Goal: Information Seeking & Learning: Check status

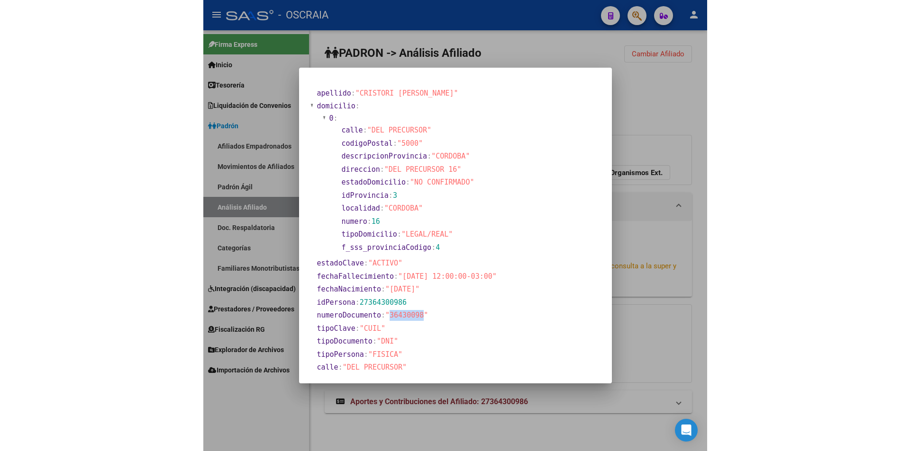
scroll to position [133, 0]
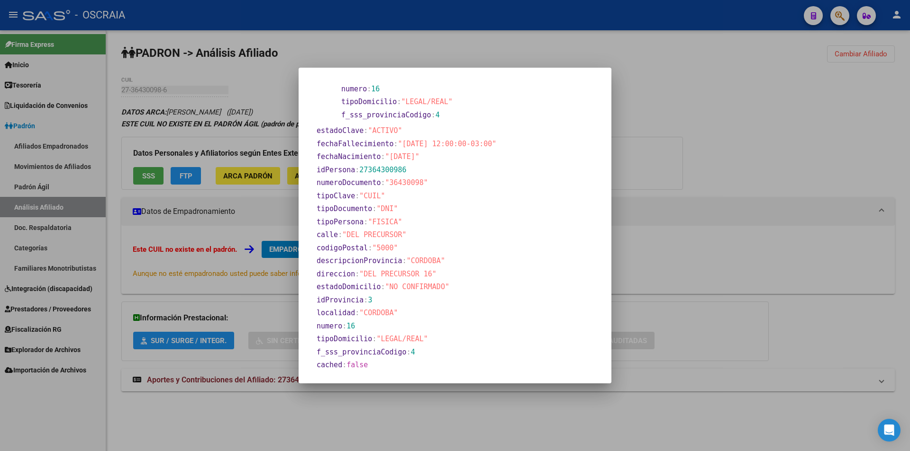
click at [503, 151] on div at bounding box center [455, 225] width 910 height 451
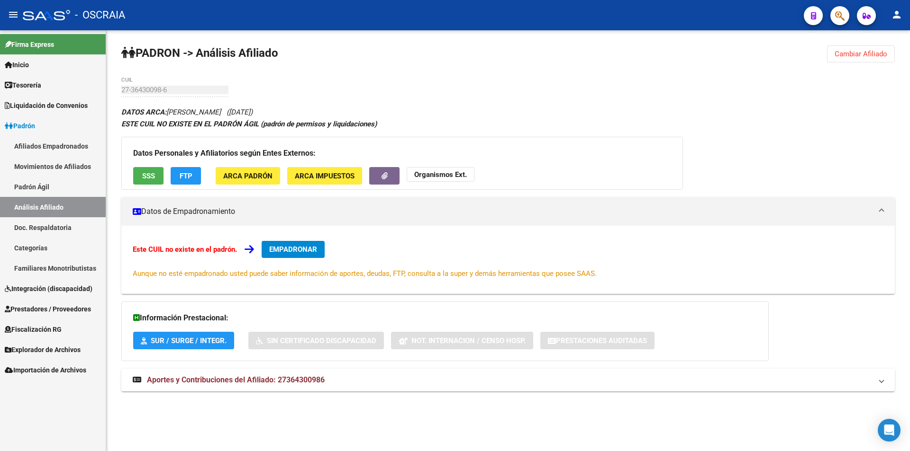
click at [146, 170] on button "SSS" at bounding box center [148, 176] width 30 height 18
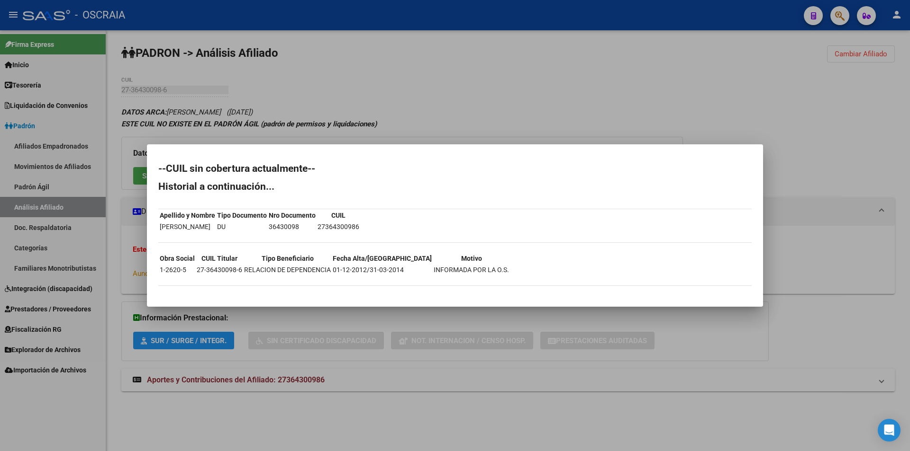
drag, startPoint x: 448, startPoint y: 275, endPoint x: 140, endPoint y: 275, distance: 308.4
click at [140, 275] on div "--CUIL sin cobertura actualmente-- Historial a continuación... Apellido y Nombr…" at bounding box center [455, 225] width 910 height 451
click at [503, 268] on div "--CUIL sin cobertura actualmente-- Historial a continuación... Apellido y Nombr…" at bounding box center [454, 230] width 593 height 132
click at [350, 355] on div at bounding box center [455, 225] width 910 height 451
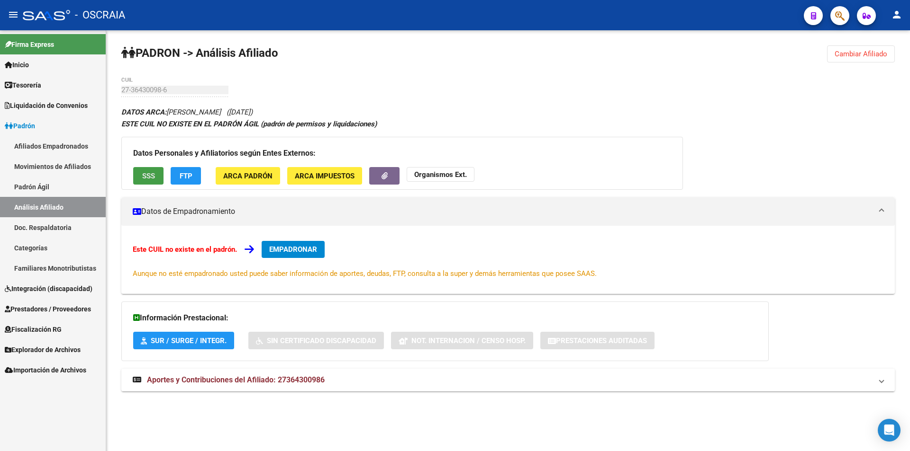
click at [146, 176] on span "SSS" at bounding box center [148, 176] width 13 height 9
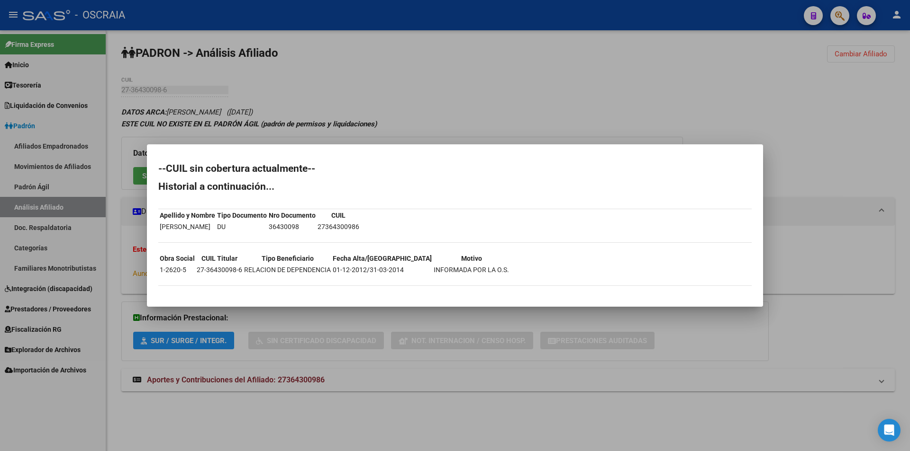
drag, startPoint x: 153, startPoint y: 267, endPoint x: 568, endPoint y: 268, distance: 415.9
click at [503, 268] on mat-dialog-content "--CUIL sin cobertura actualmente-- Historial a continuación... Apellido y Nombr…" at bounding box center [455, 226] width 616 height 140
click at [503, 269] on div "--CUIL sin cobertura actualmente-- Historial a continuación... Apellido y Nombr…" at bounding box center [454, 230] width 593 height 132
drag, startPoint x: 199, startPoint y: 259, endPoint x: 246, endPoint y: 259, distance: 47.4
click at [243, 259] on tr "Obra Social CUIL Titular Tipo Beneficiario Fecha Alta/[GEOGRAPHIC_DATA]" at bounding box center [334, 258] width 350 height 10
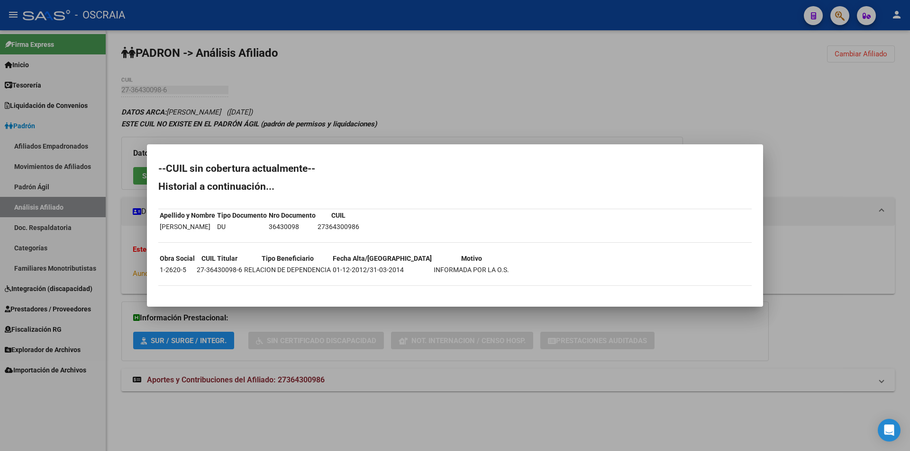
click at [248, 259] on th "Tipo Beneficiario" at bounding box center [287, 258] width 88 height 10
click at [387, 309] on div at bounding box center [455, 225] width 910 height 451
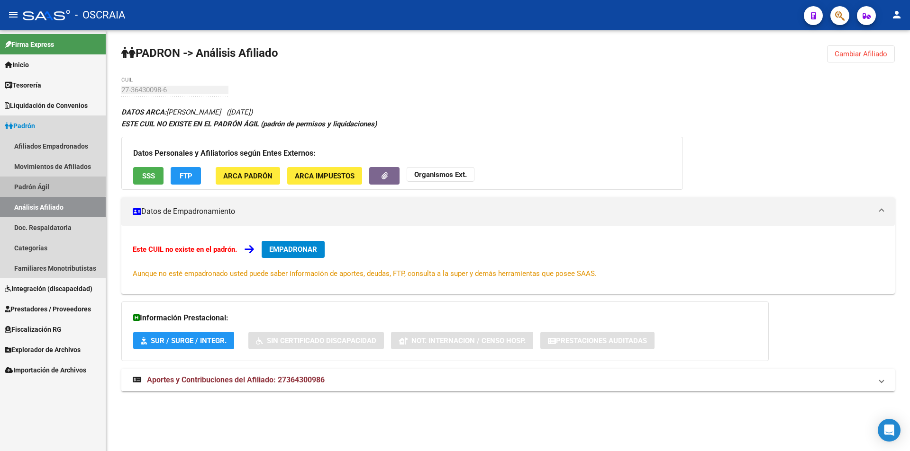
click at [47, 182] on link "Padrón Ágil" at bounding box center [53, 187] width 106 height 20
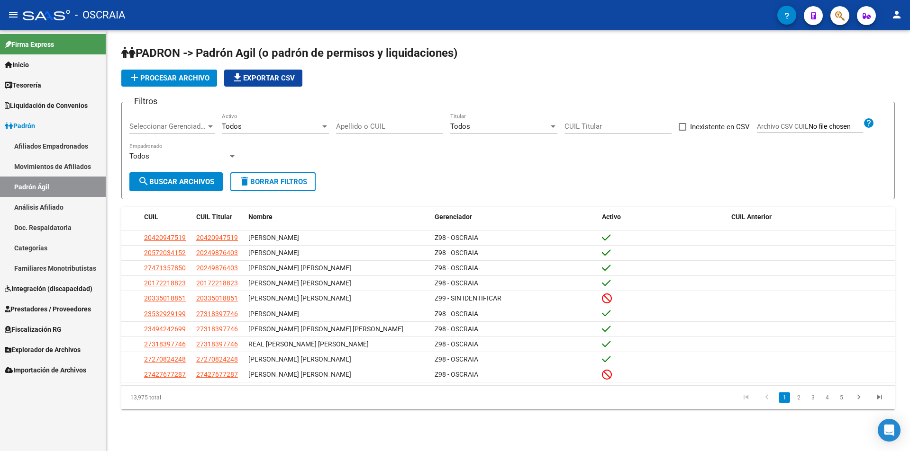
click at [57, 202] on link "Análisis Afiliado" at bounding box center [53, 207] width 106 height 20
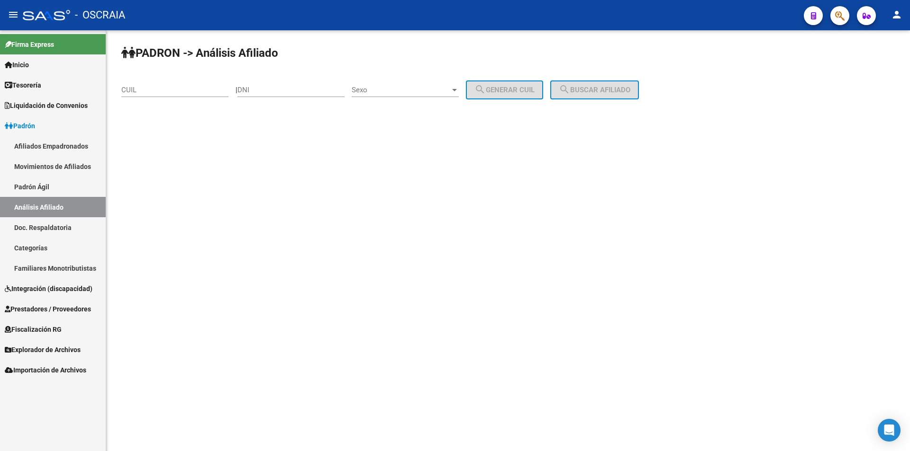
click at [292, 95] on div "DNI" at bounding box center [290, 87] width 107 height 20
click at [216, 83] on div "CUIL" at bounding box center [174, 87] width 107 height 20
click at [135, 88] on input "20-60080642-8" at bounding box center [174, 90] width 107 height 9
type input "20-50080642-8"
click at [213, 141] on mat-sidenav-content "[PERSON_NAME] -> Análisis Afiliado 20-50080642-8 CUIL | DNI Sexo Sexo search Ge…" at bounding box center [507, 240] width 803 height 421
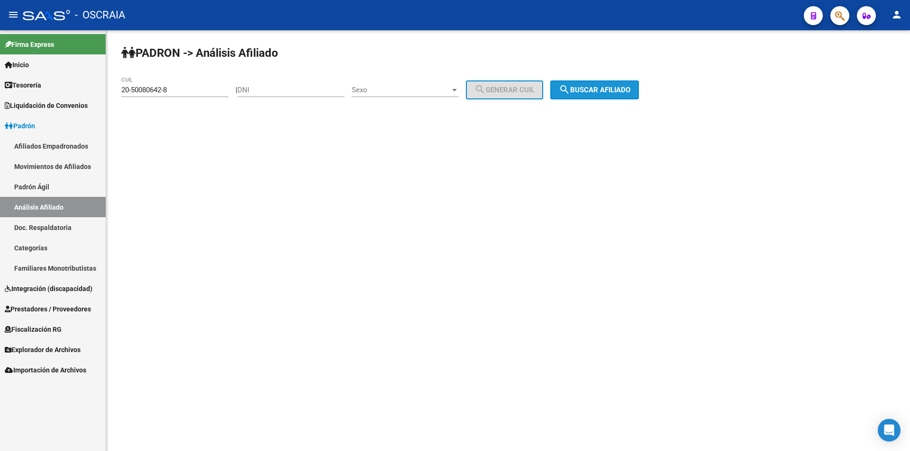
click at [503, 84] on button "search Buscar afiliado" at bounding box center [594, 90] width 89 height 19
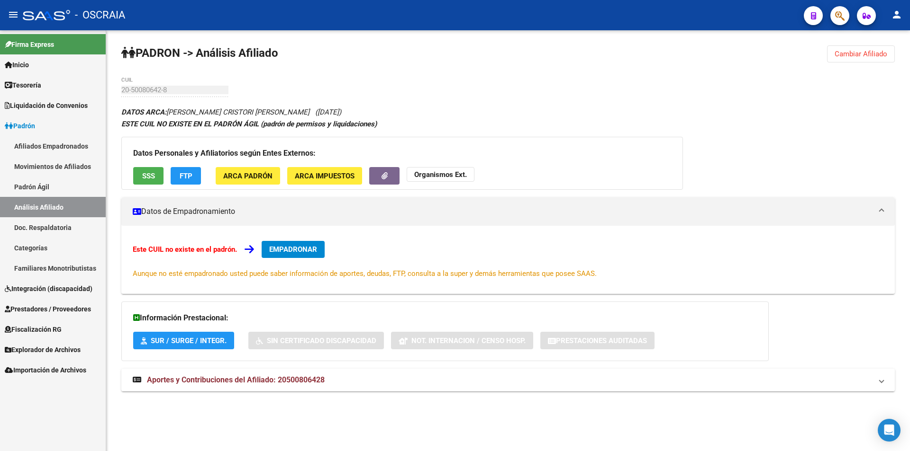
click at [153, 173] on span "SSS" at bounding box center [148, 176] width 13 height 9
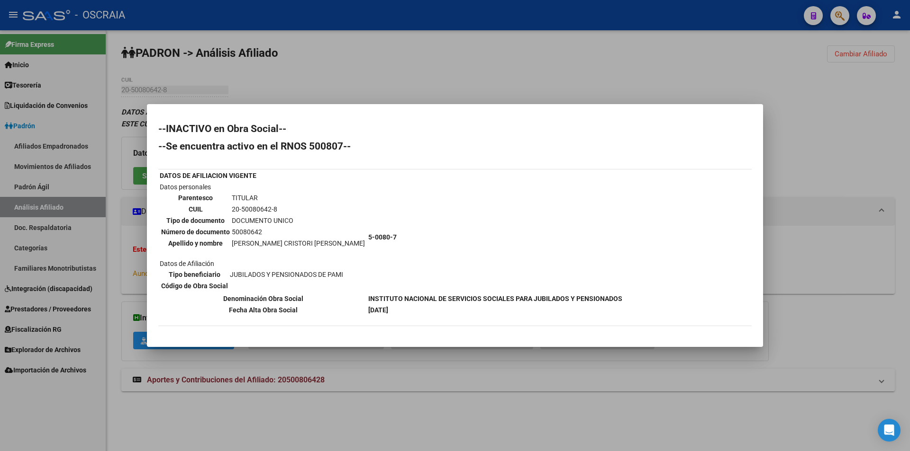
drag, startPoint x: 407, startPoint y: 315, endPoint x: 136, endPoint y: 173, distance: 306.2
click at [136, 173] on div "--INACTIVO en Obra Social-- --Se encuentra activo en el RNOS 500807-- DATOS DE …" at bounding box center [455, 225] width 910 height 451
click at [402, 215] on td "5-0080-7" at bounding box center [495, 237] width 255 height 111
click at [176, 372] on div at bounding box center [455, 225] width 910 height 451
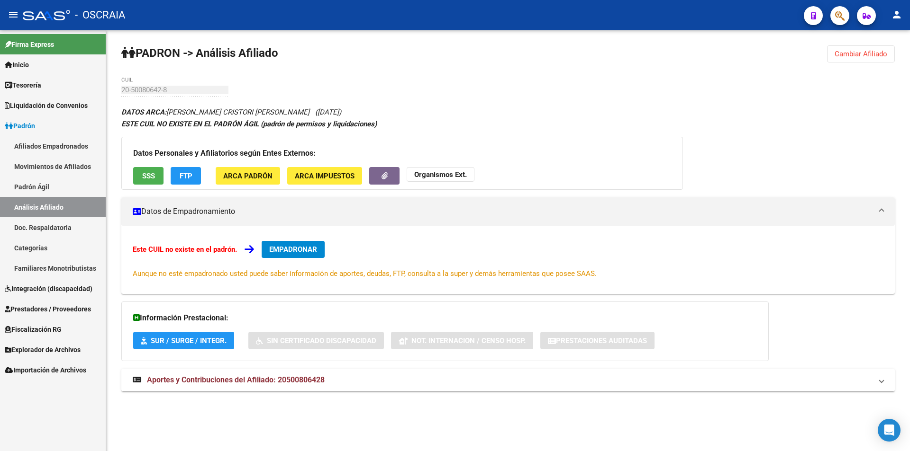
drag, startPoint x: 26, startPoint y: 183, endPoint x: 40, endPoint y: 207, distance: 27.2
click at [26, 183] on link "Padrón Ágil" at bounding box center [53, 187] width 106 height 20
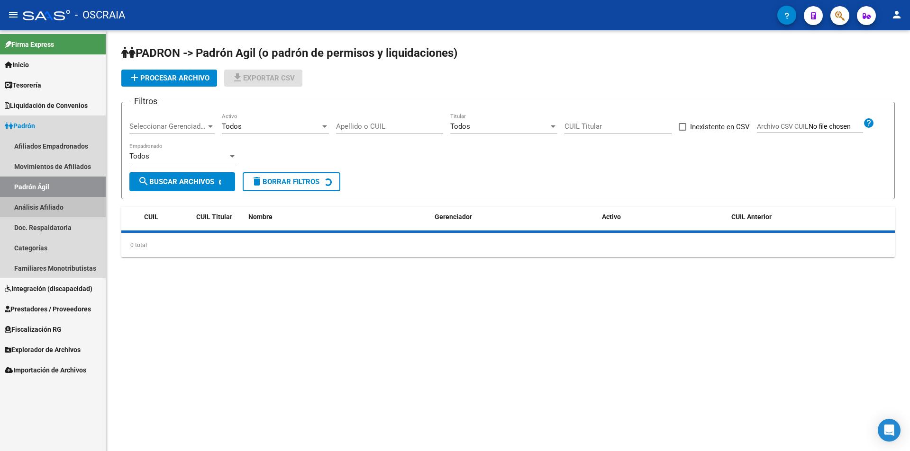
click at [40, 207] on link "Análisis Afiliado" at bounding box center [53, 207] width 106 height 20
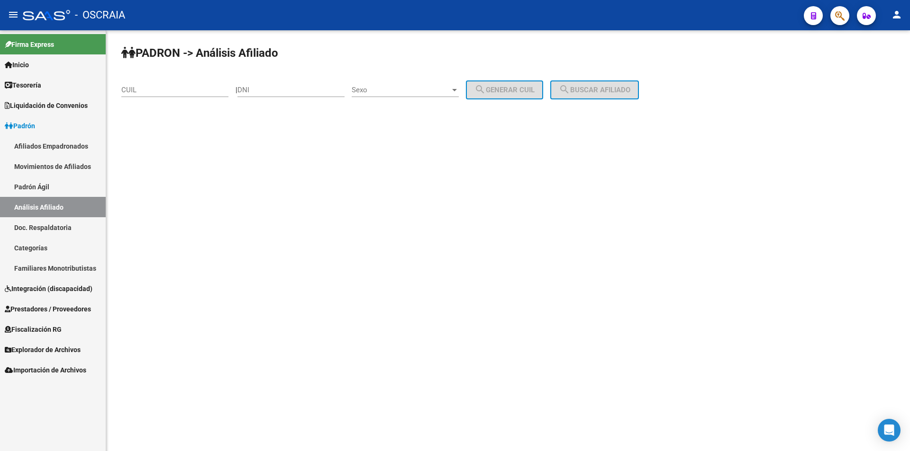
click at [189, 88] on input "CUIL" at bounding box center [174, 90] width 107 height 9
click at [260, 93] on input "DNI" at bounding box center [290, 90] width 107 height 9
type input "47815417"
click at [417, 85] on div "Sexo Sexo" at bounding box center [404, 87] width 107 height 20
click at [421, 86] on span "Masculino" at bounding box center [415, 90] width 107 height 21
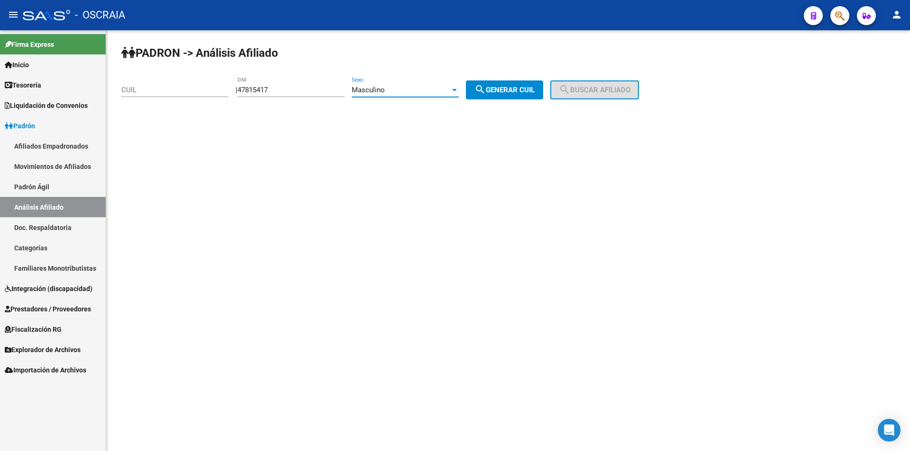
click at [503, 86] on span "search Generar CUIL" at bounding box center [504, 90] width 60 height 9
type input "20-47815417-9"
click at [503, 85] on button "search Buscar afiliado" at bounding box center [594, 90] width 89 height 19
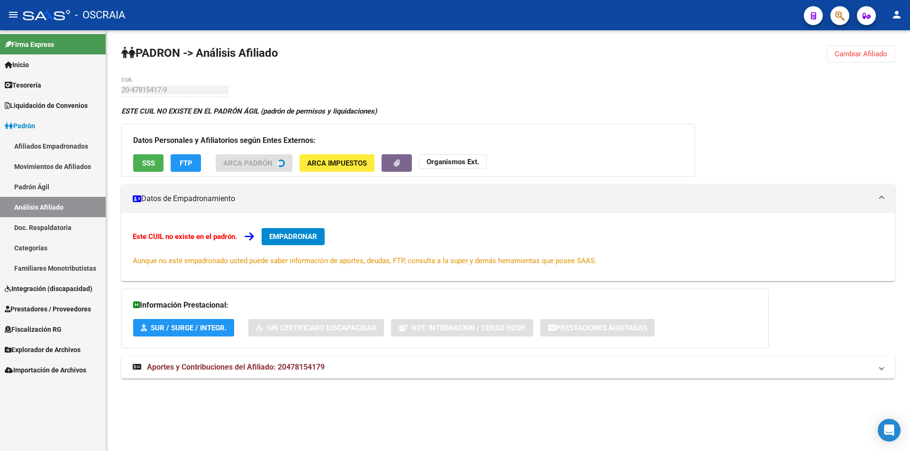
click at [147, 156] on button "SSS" at bounding box center [148, 163] width 30 height 18
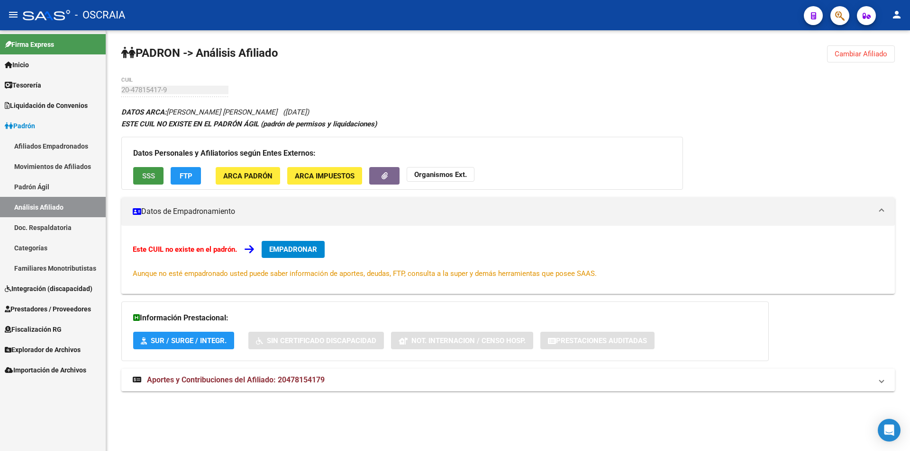
drag, startPoint x: 41, startPoint y: 187, endPoint x: 41, endPoint y: 192, distance: 5.7
click at [41, 187] on link "Padrón Ágil" at bounding box center [53, 187] width 106 height 20
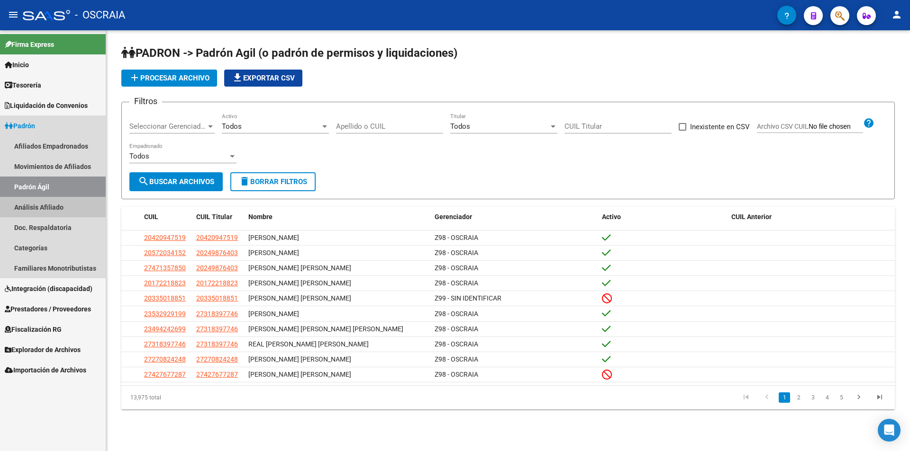
click at [40, 199] on link "Análisis Afiliado" at bounding box center [53, 207] width 106 height 20
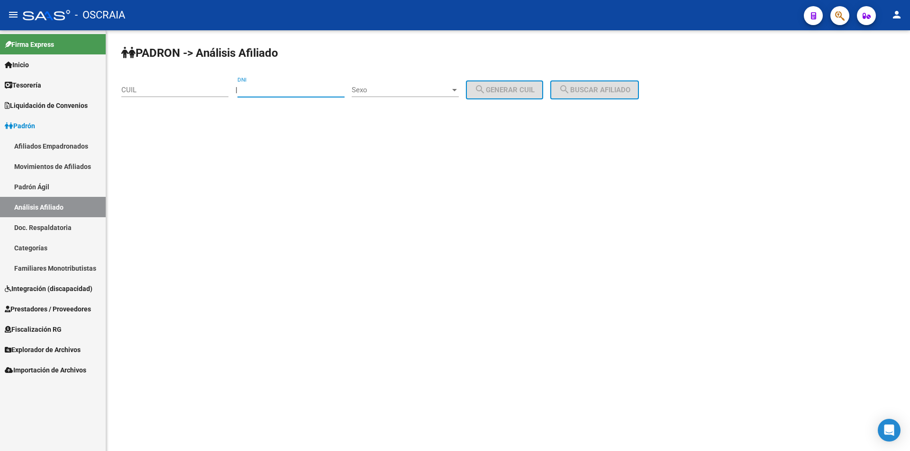
click at [282, 91] on input "DNI" at bounding box center [290, 90] width 107 height 9
click at [80, 263] on link "Familiares Monotributistas" at bounding box center [53, 268] width 106 height 20
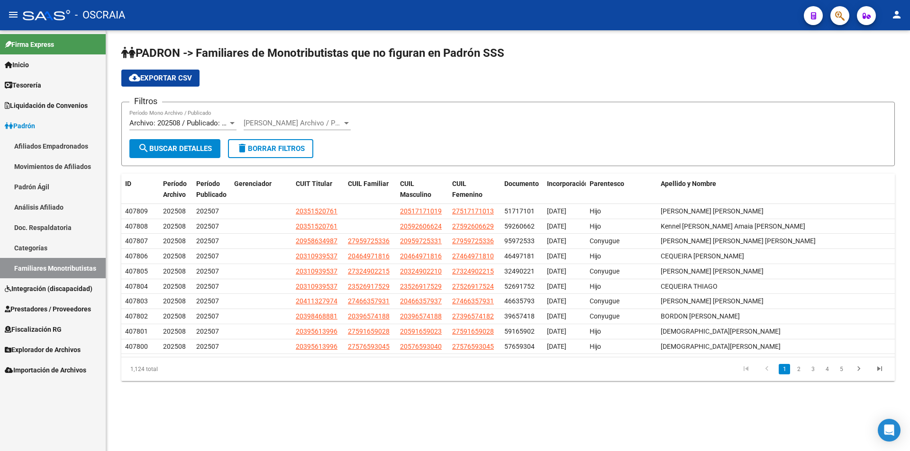
click at [37, 253] on link "Categorías" at bounding box center [53, 248] width 106 height 20
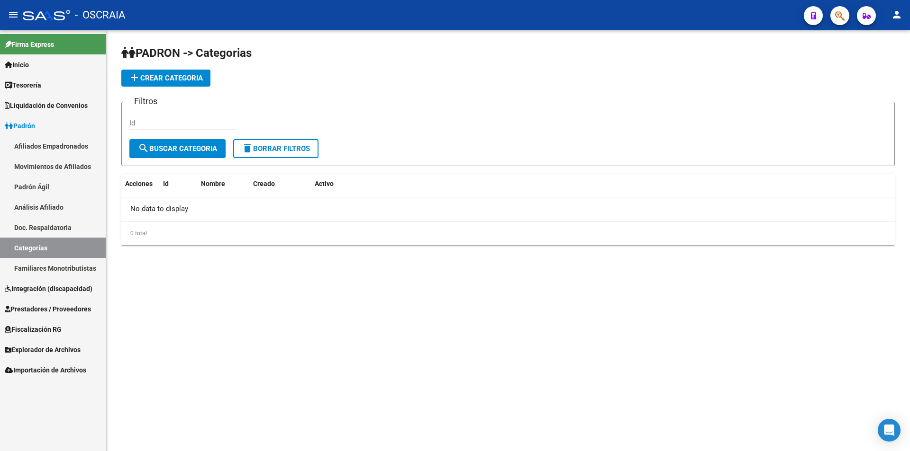
click at [37, 223] on link "Doc. Respaldatoria" at bounding box center [53, 227] width 106 height 20
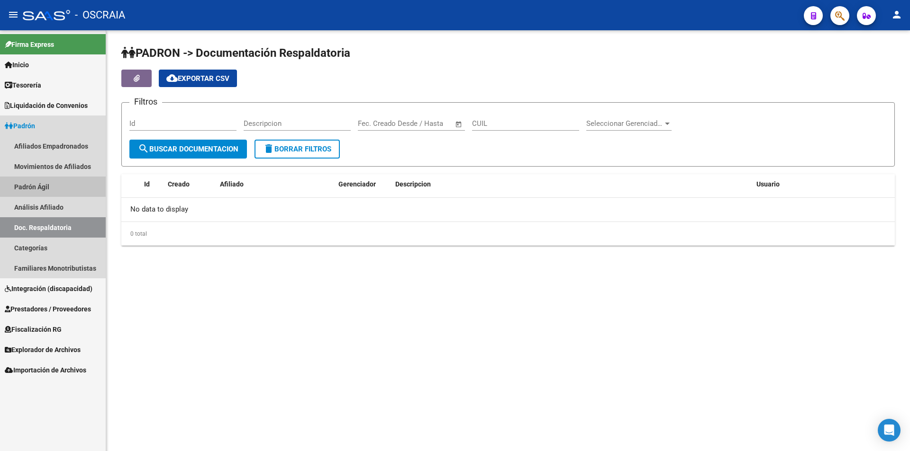
click at [36, 196] on link "Padrón Ágil" at bounding box center [53, 187] width 106 height 20
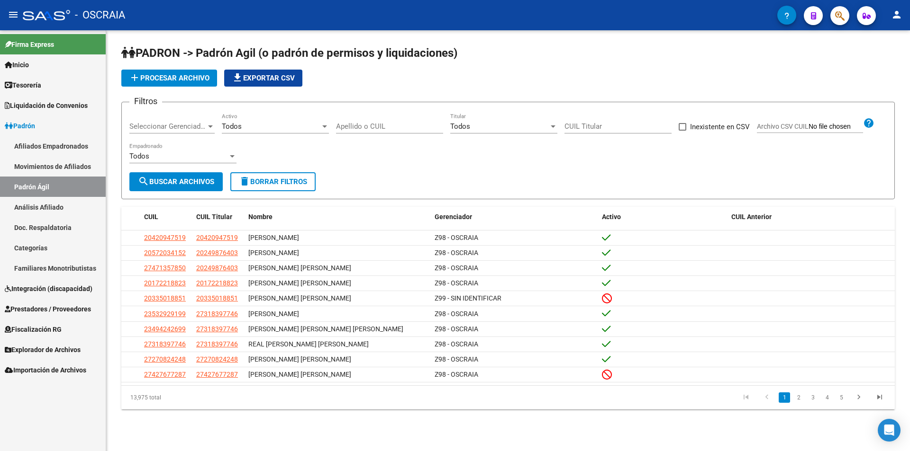
click at [38, 170] on link "Movimientos de Afiliados" at bounding box center [53, 166] width 106 height 20
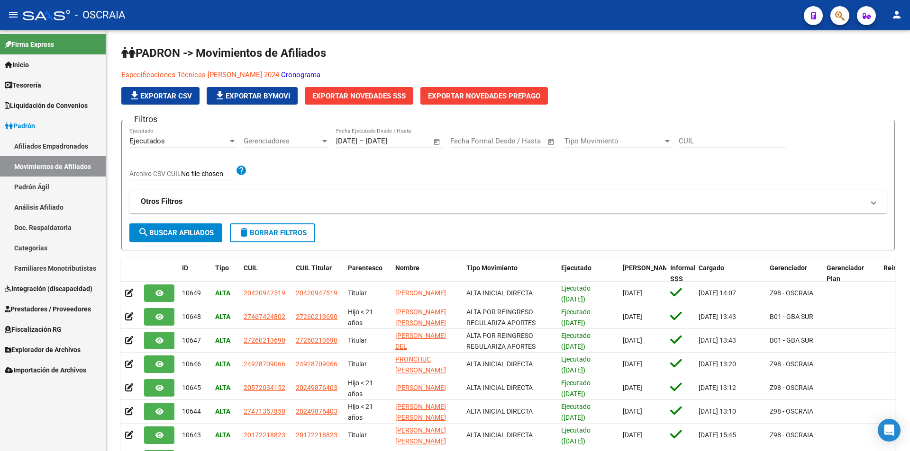
click at [43, 213] on link "Análisis Afiliado" at bounding box center [53, 207] width 106 height 20
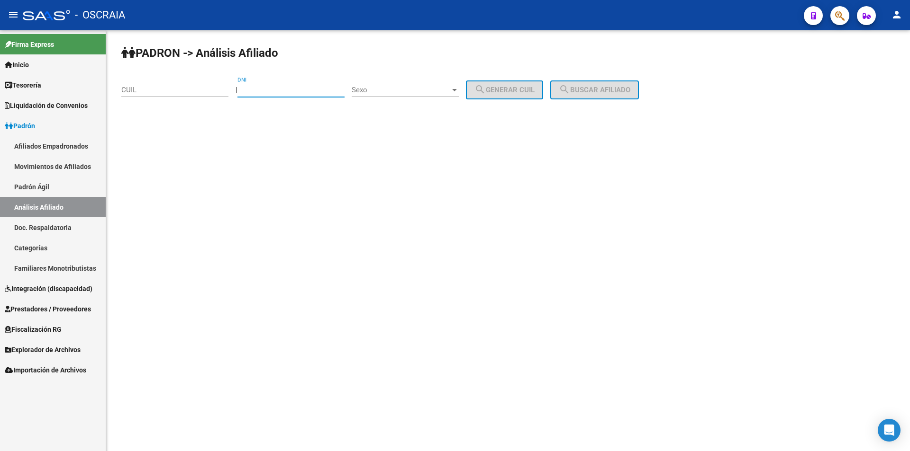
click at [324, 92] on input "DNI" at bounding box center [290, 90] width 107 height 9
click at [306, 90] on input "DNI" at bounding box center [290, 90] width 107 height 9
type input "47815810"
click at [412, 82] on div "Sexo Sexo" at bounding box center [404, 87] width 107 height 20
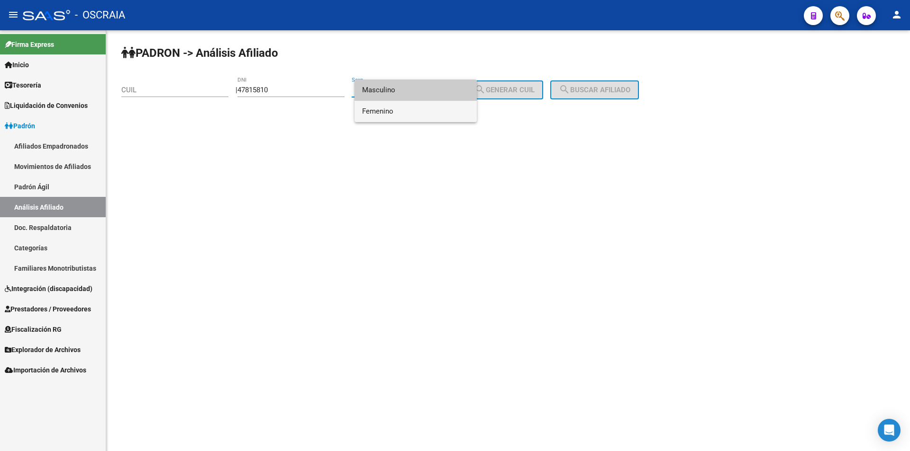
click at [412, 108] on span "Femenino" at bounding box center [415, 111] width 107 height 21
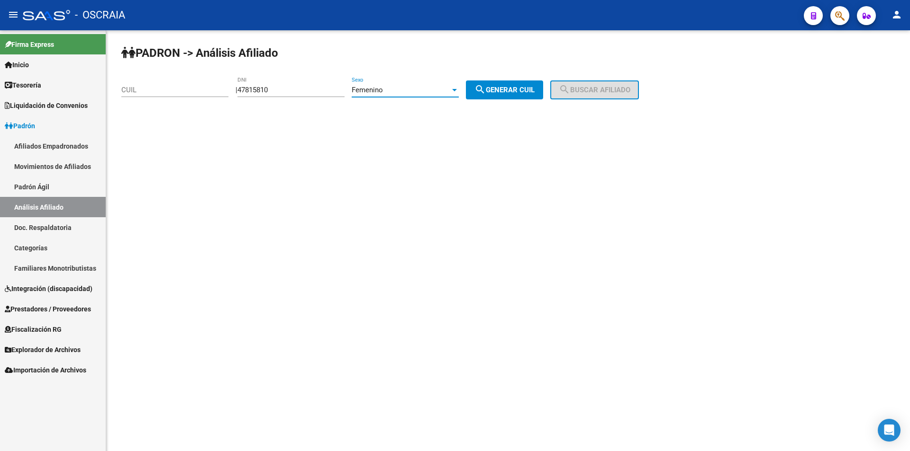
click at [503, 102] on div "[PERSON_NAME] -> Análisis Afiliado CUIL | 47815810 DNI Femenino Sexo search Gen…" at bounding box center [507, 79] width 803 height 99
click at [503, 93] on span "search Generar CUIL" at bounding box center [504, 90] width 60 height 9
type input "27-47815810-1"
click at [503, 89] on span "search Buscar afiliado" at bounding box center [595, 90] width 72 height 9
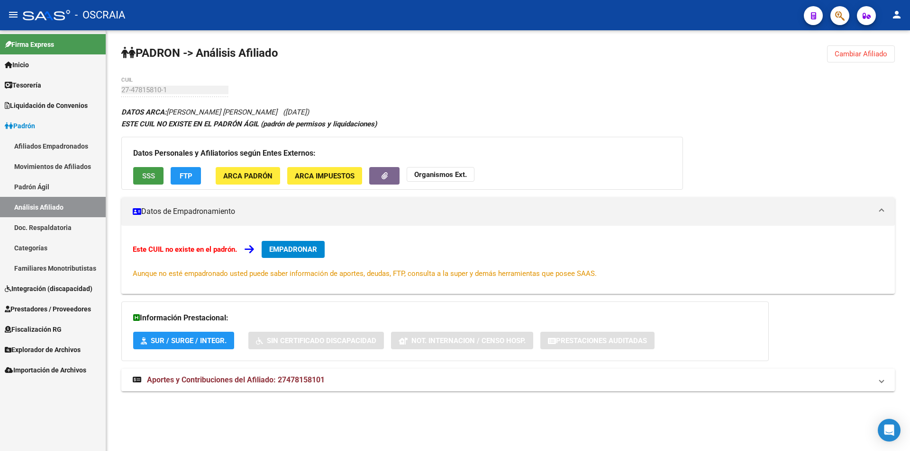
click at [146, 167] on button "SSS" at bounding box center [148, 176] width 30 height 18
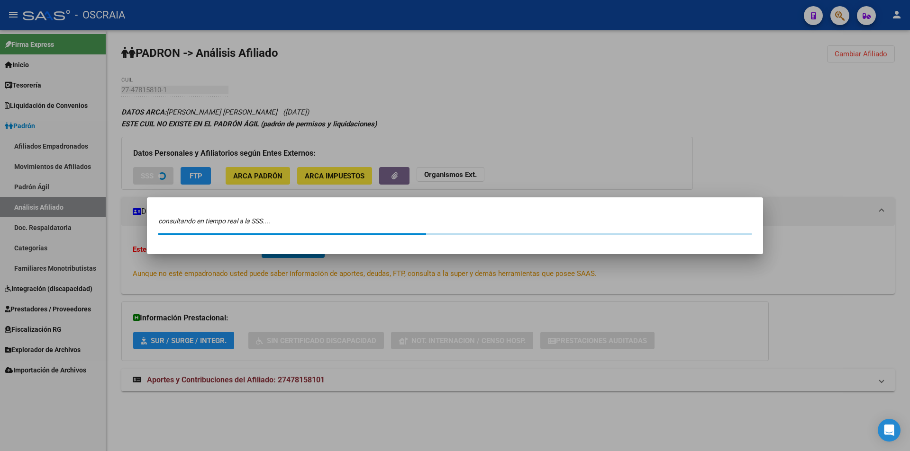
click at [148, 198] on div "consultando en tiempo real a la SSS...." at bounding box center [455, 226] width 616 height 57
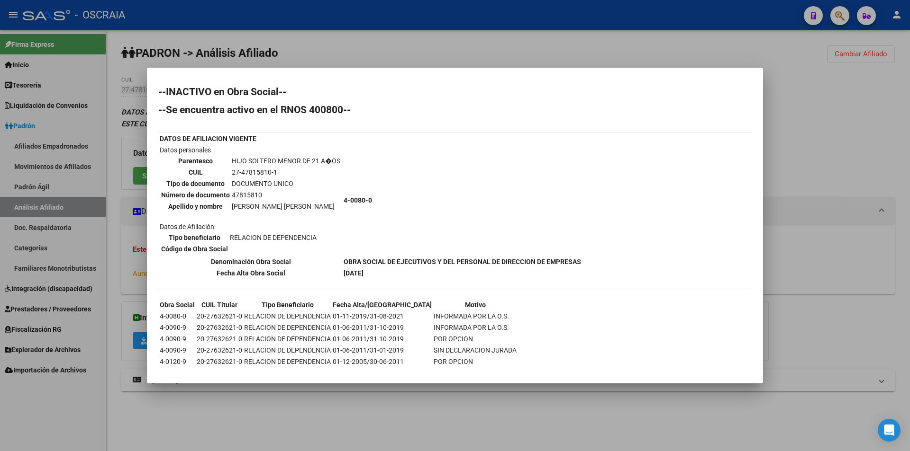
scroll to position [15, 0]
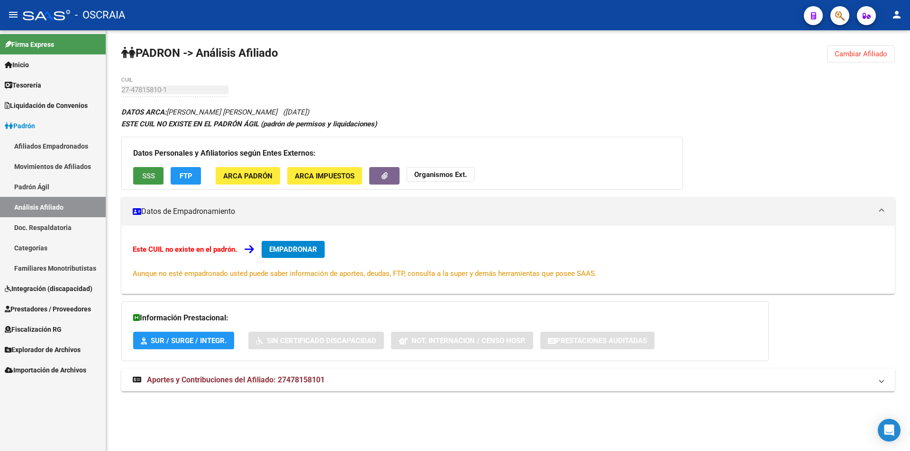
click at [266, 175] on span "ARCA Padrón" at bounding box center [247, 176] width 49 height 9
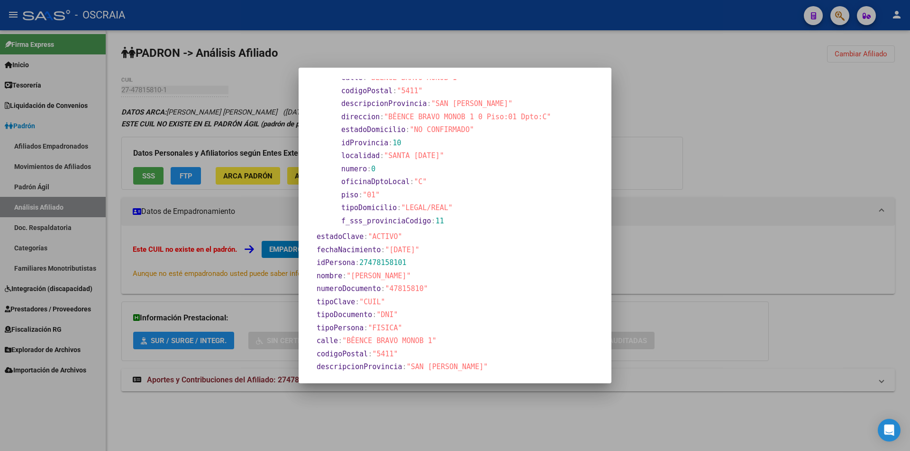
scroll to position [185, 0]
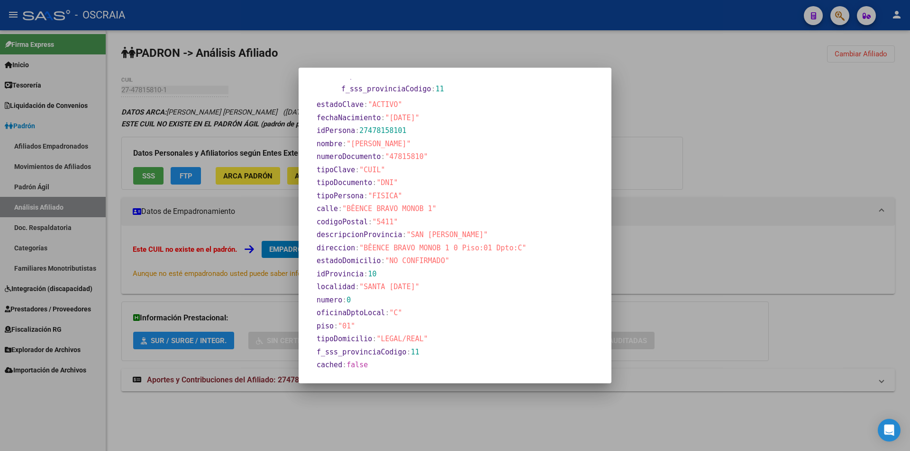
click at [480, 250] on span ""BÊENCE BRAVO MONOB 1 0 Piso:01 Dpto:C"" at bounding box center [442, 248] width 167 height 9
copy body "- LOREMIP dolors Ametc Adipisc Elitse Doeiusmodtem Incididu UT Laboreetd Magnaa…"
click at [490, 260] on section "estadoDomicilio : "NO CONFIRMADO"" at bounding box center [434, 261] width 237 height 11
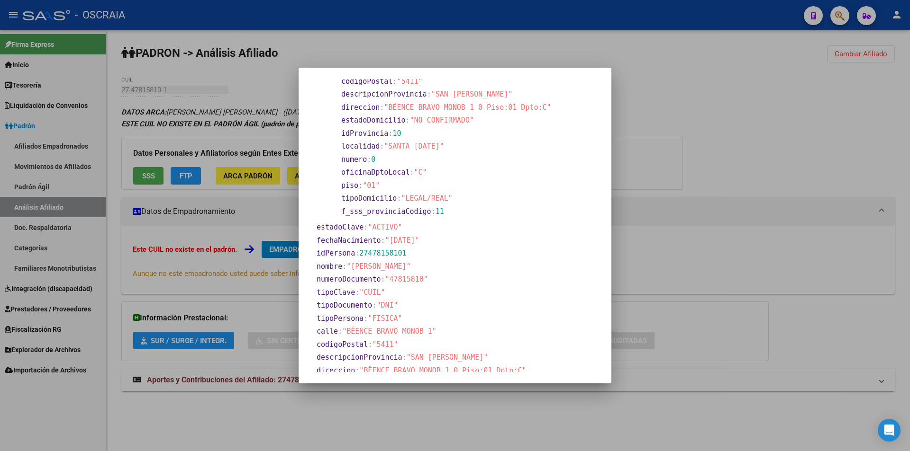
scroll to position [0, 0]
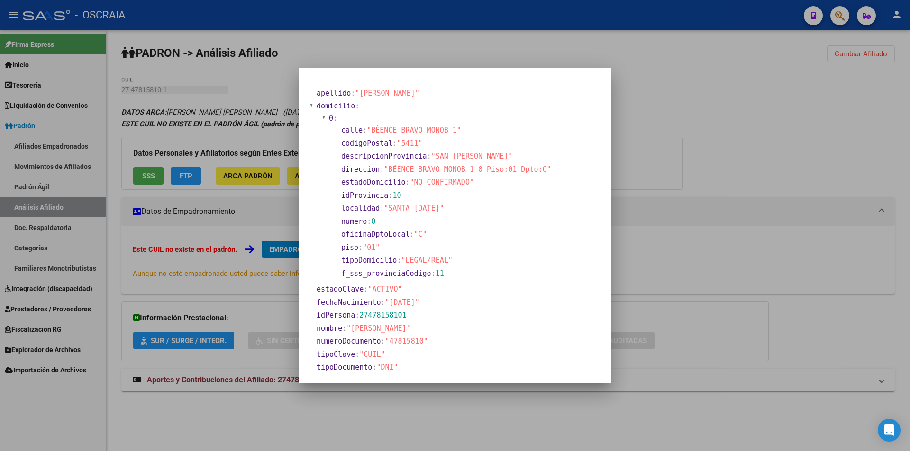
drag, startPoint x: 394, startPoint y: 368, endPoint x: 289, endPoint y: 106, distance: 281.5
click at [289, 106] on div "apellido : "[PERSON_NAME]" domicilio : 0 : calle : "BÊENCE BRAVO MONOB 1" codig…" at bounding box center [455, 225] width 910 height 451
copy div "apellido : "[PERSON_NAME]" domicilio : 0 : calle : "BÊENCE BRAVO MONOB 1" codig…"
click at [434, 261] on span ""LEGAL/REAL"" at bounding box center [426, 260] width 51 height 9
click at [503, 246] on div at bounding box center [455, 225] width 910 height 451
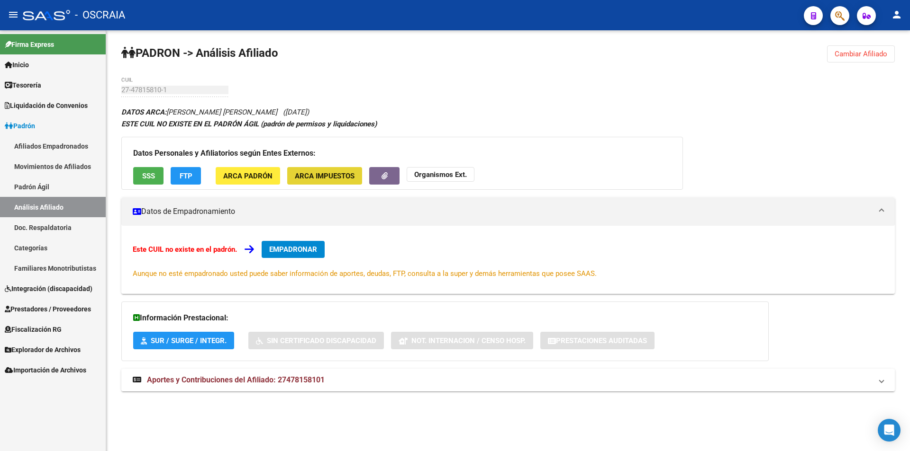
click at [295, 178] on span "ARCA Impuestos" at bounding box center [325, 176] width 60 height 9
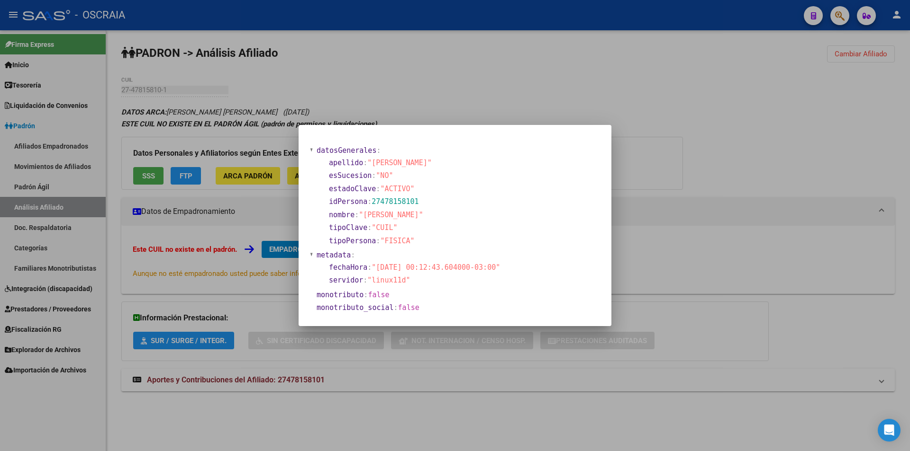
drag, startPoint x: 426, startPoint y: 311, endPoint x: 305, endPoint y: 147, distance: 204.2
click at [305, 147] on mat-dialog-content "datosGenerales : apellido : "[PERSON_NAME]" esSucesion : "NO" estadoClave : "AC…" at bounding box center [454, 225] width 313 height 179
copy section "datosGenerales : apellido : "[PERSON_NAME]" esSucesion : "NO" estadoClave : "AC…"
click at [503, 270] on div at bounding box center [455, 225] width 910 height 451
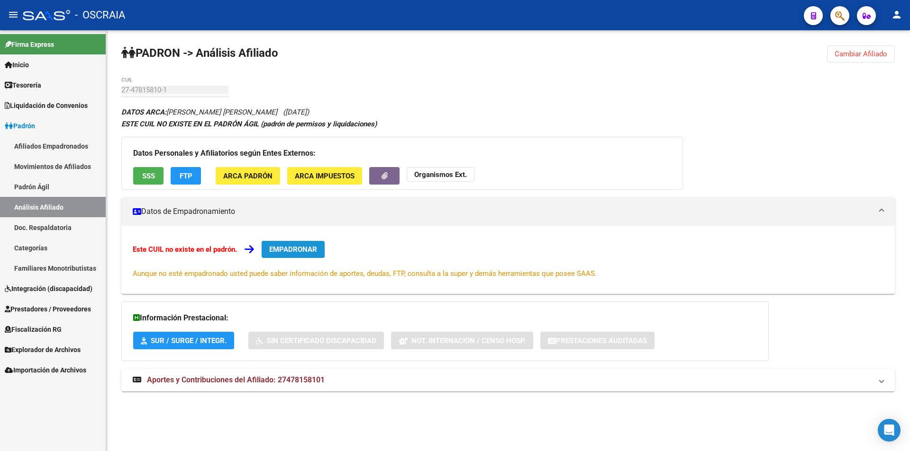
click at [281, 249] on span "EMPADRONAR" at bounding box center [293, 249] width 48 height 9
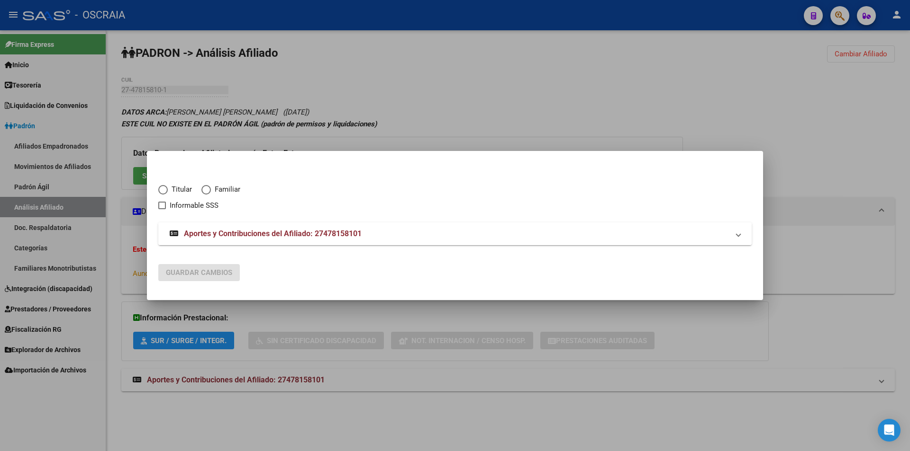
click at [241, 229] on strong "Aportes y Contribuciones del Afiliado: 27478158101" at bounding box center [266, 233] width 192 height 11
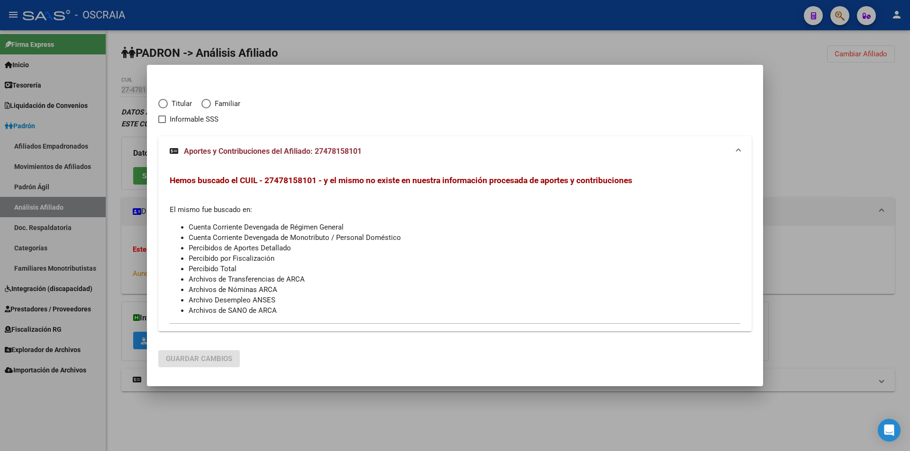
click at [369, 395] on div at bounding box center [455, 225] width 910 height 451
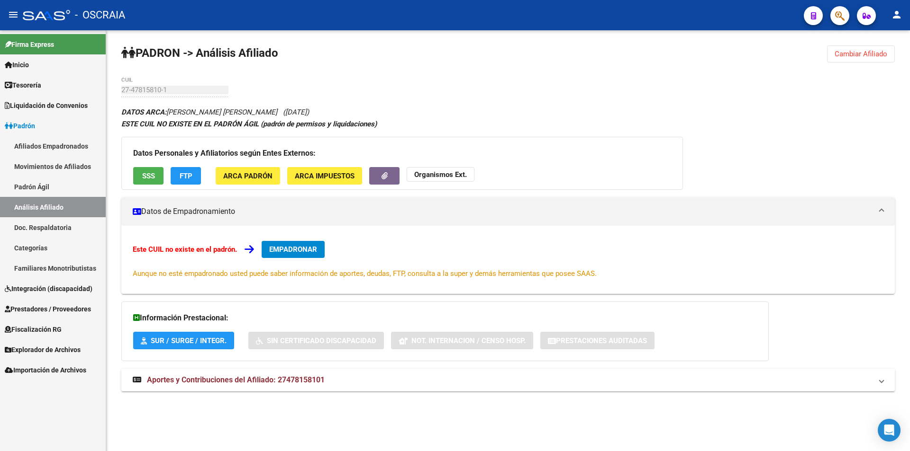
click at [449, 174] on strong "Organismos Ext." at bounding box center [440, 175] width 53 height 9
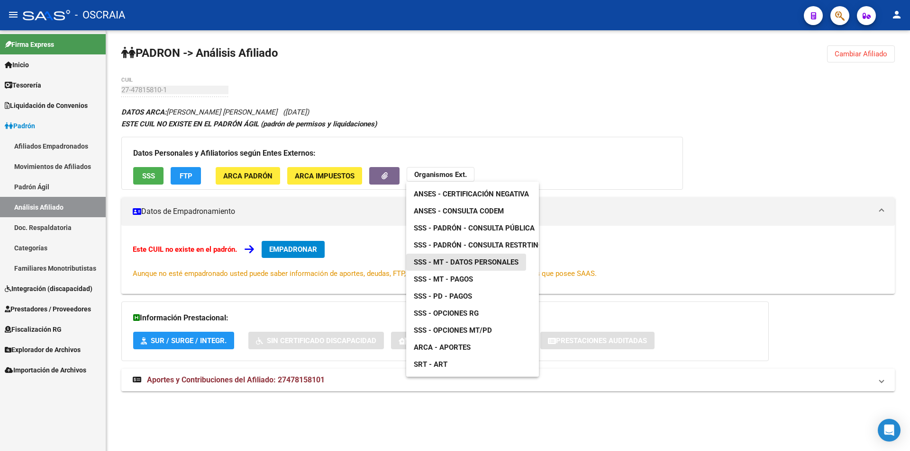
click at [489, 260] on span "SSS - MT - Datos Personales" at bounding box center [466, 262] width 105 height 9
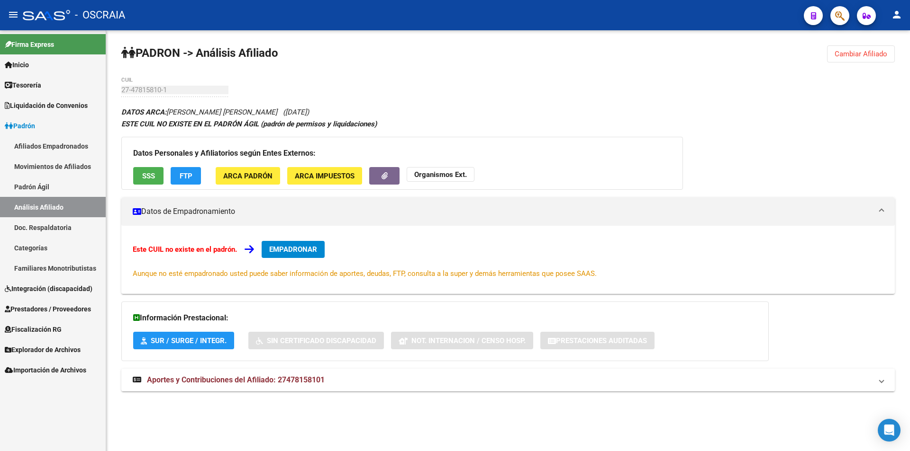
click at [503, 168] on div "Datos Personales y Afiliatorios según Entes Externos: SSS FTP ARCA Padrón ARCA …" at bounding box center [401, 163] width 561 height 53
click at [466, 179] on button "Organismos Ext." at bounding box center [440, 174] width 68 height 15
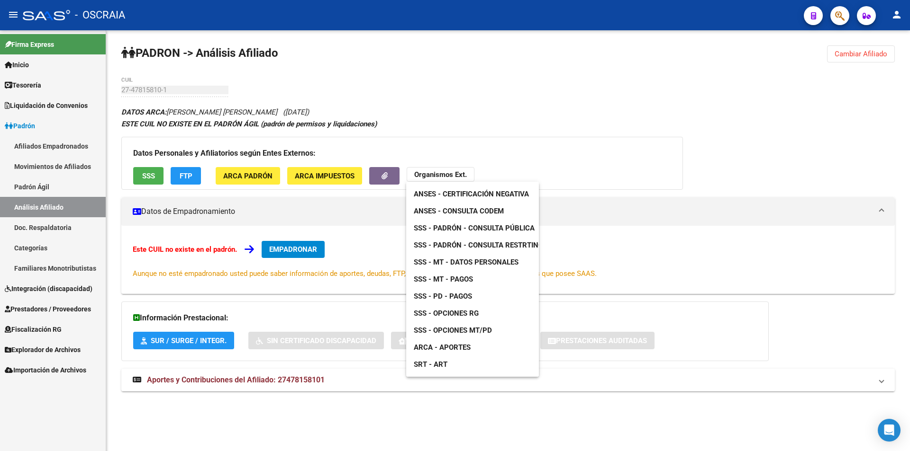
click at [503, 136] on div at bounding box center [455, 225] width 910 height 451
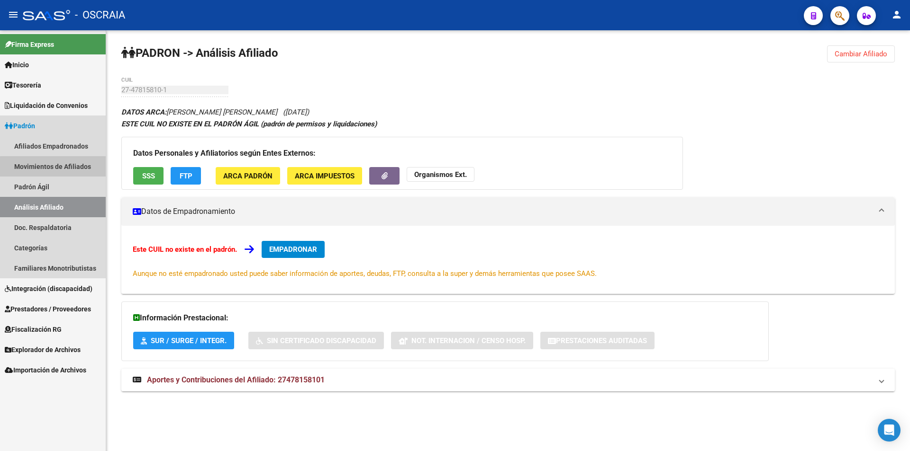
click at [69, 173] on link "Movimientos de Afiliados" at bounding box center [53, 166] width 106 height 20
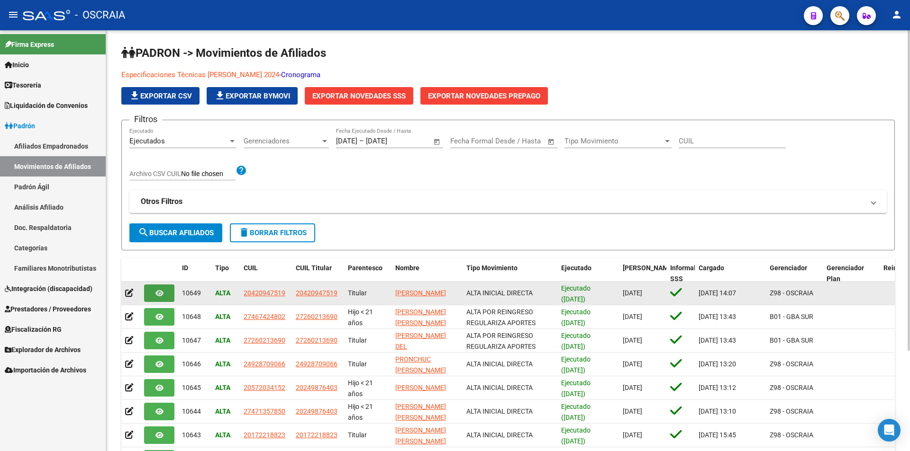
click at [162, 297] on button "button" at bounding box center [159, 294] width 30 height 18
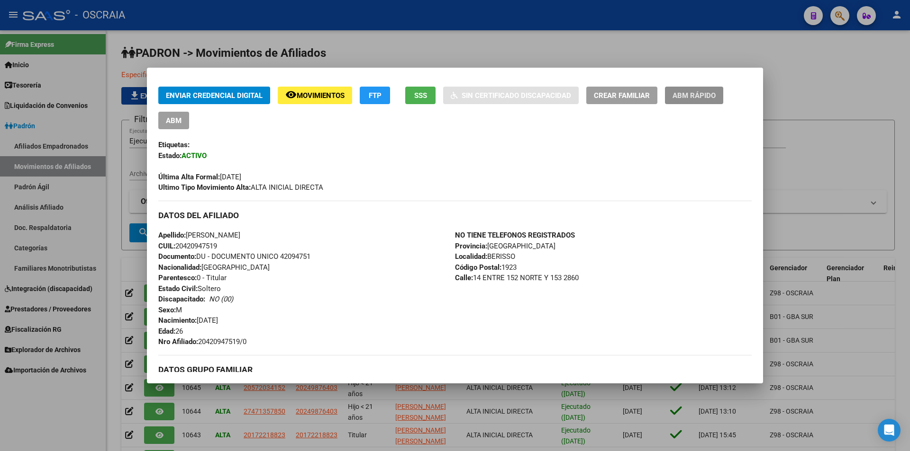
click at [503, 94] on span "ABM Rápido" at bounding box center [693, 95] width 43 height 9
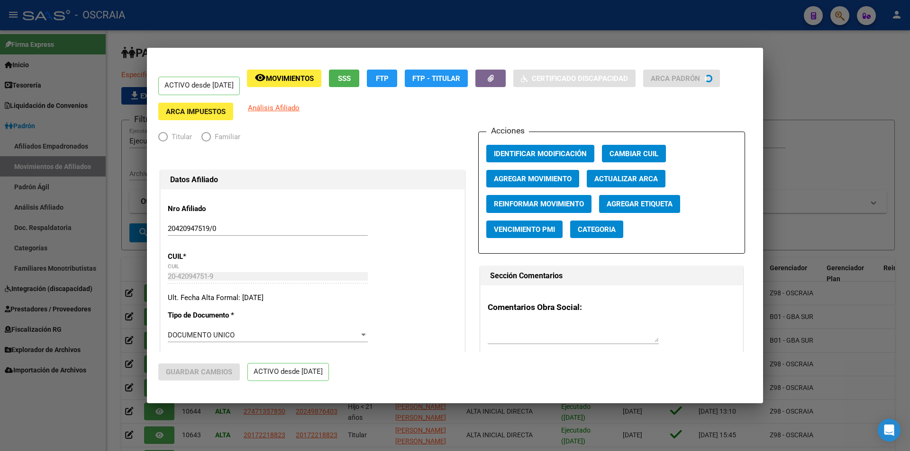
radio input "true"
type input "20-42094751-9"
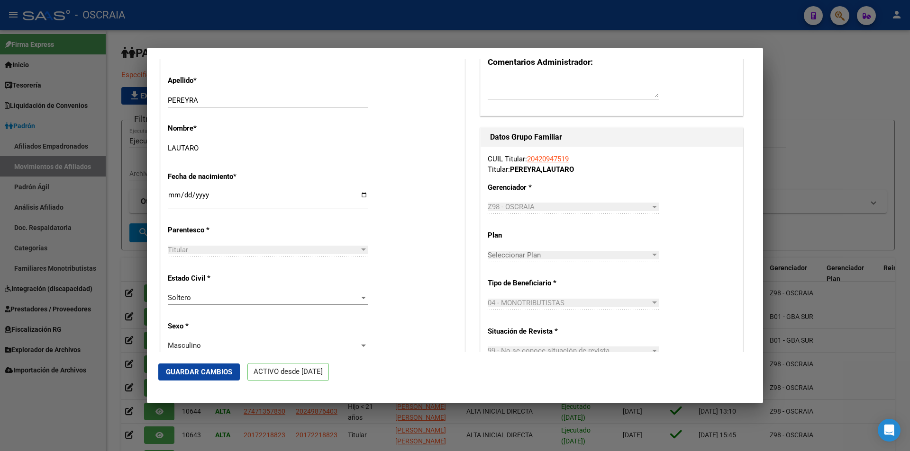
scroll to position [332, 0]
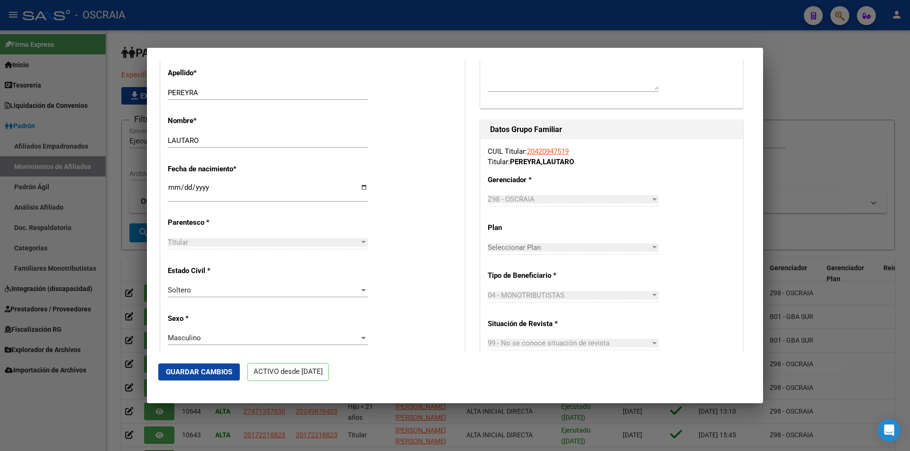
click at [503, 182] on div at bounding box center [455, 225] width 910 height 451
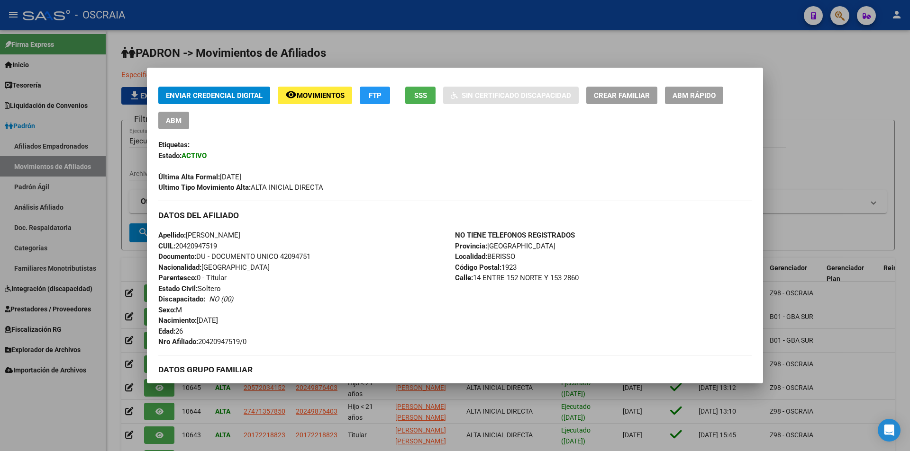
click at [503, 151] on div at bounding box center [455, 225] width 910 height 451
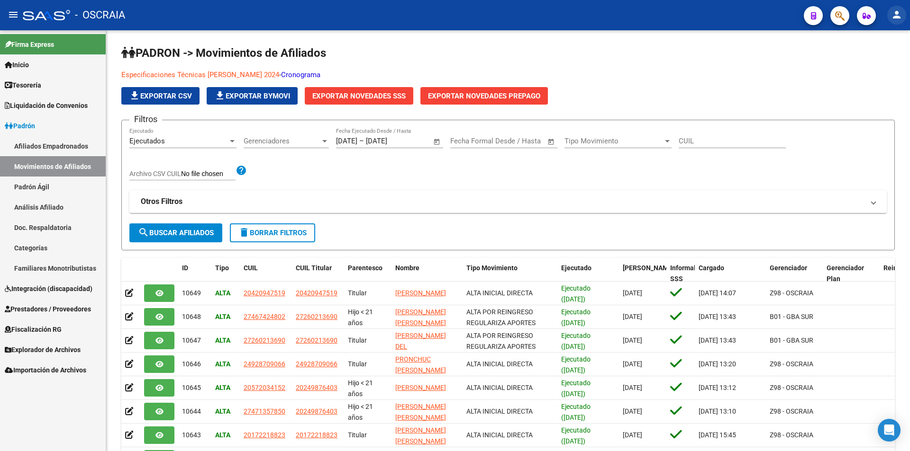
click at [503, 14] on button "person" at bounding box center [896, 15] width 19 height 19
click at [503, 34] on button "person Mi Perfil" at bounding box center [877, 39] width 58 height 23
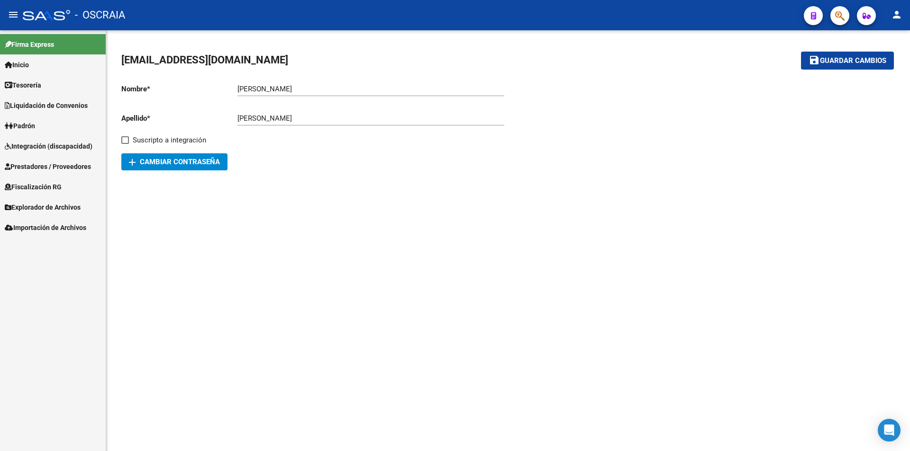
click at [138, 164] on span "add Cambiar Contraseña" at bounding box center [174, 162] width 91 height 9
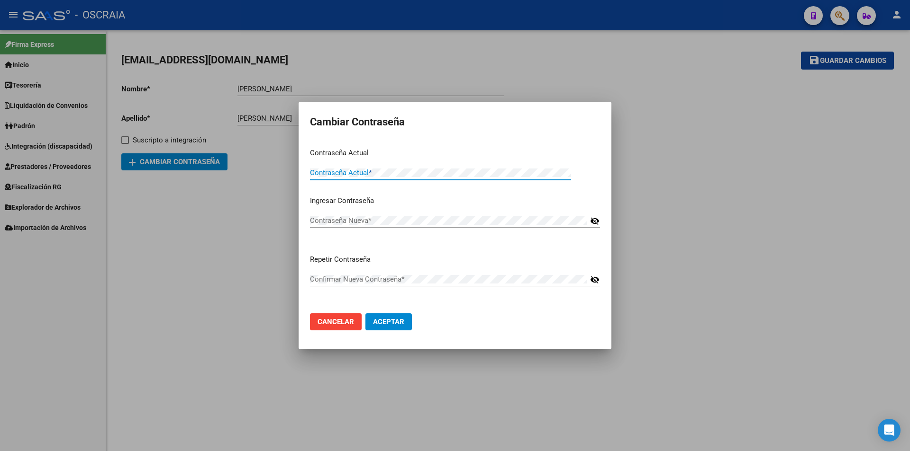
click at [12, 17] on div at bounding box center [455, 225] width 910 height 451
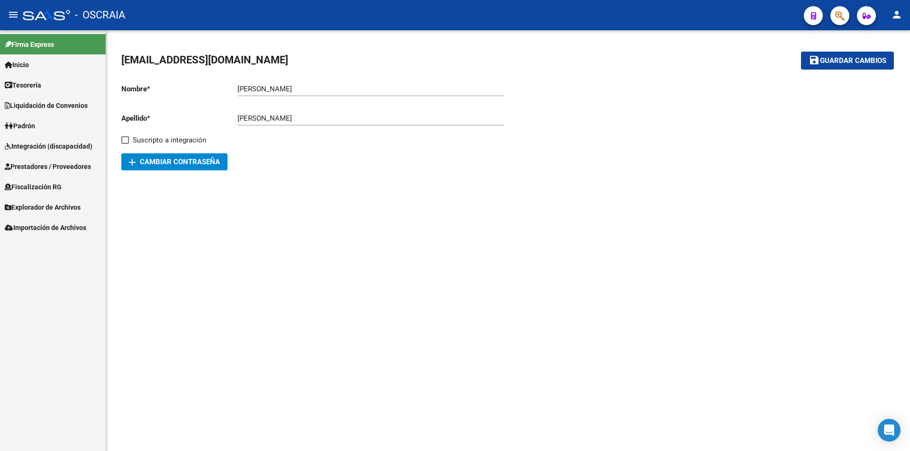
click at [12, 11] on mat-icon "menu" at bounding box center [13, 14] width 11 height 11
click at [503, 415] on mat-sidenav-content "[EMAIL_ADDRESS][DOMAIN_NAME] save Guardar cambios Nombre * [PERSON_NAME] nombre…" at bounding box center [507, 240] width 803 height 421
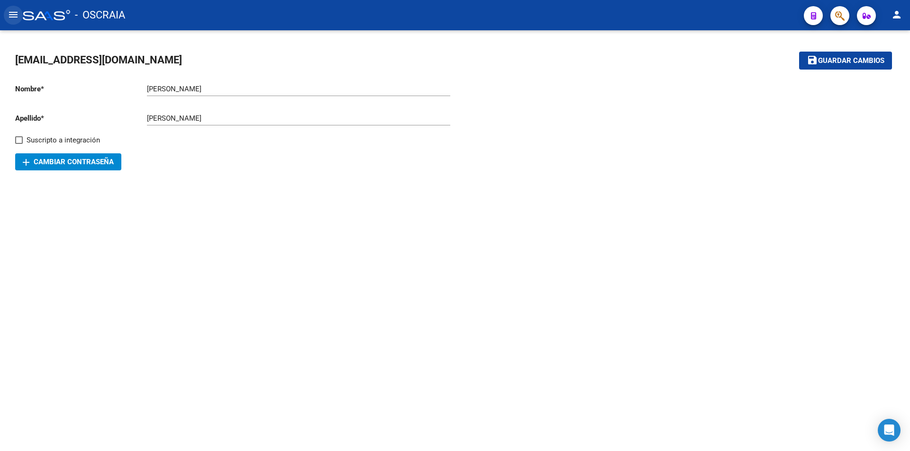
click at [8, 17] on mat-icon "menu" at bounding box center [13, 14] width 11 height 11
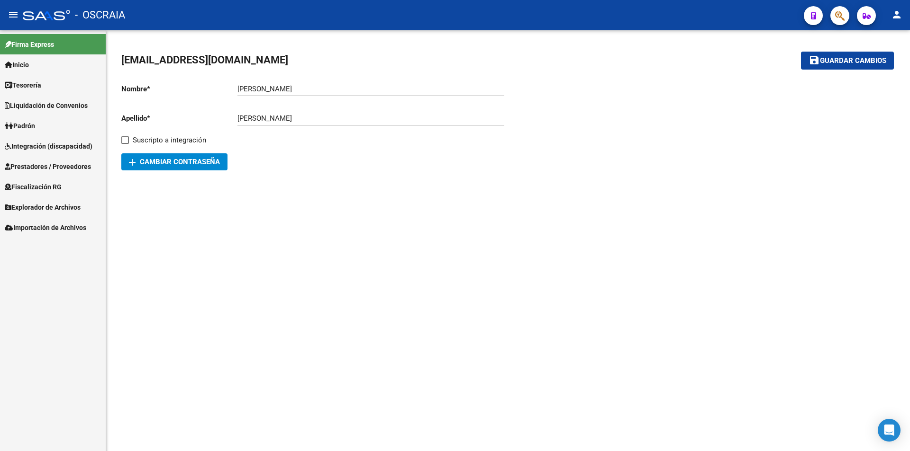
click at [36, 62] on link "Inicio" at bounding box center [53, 64] width 106 height 20
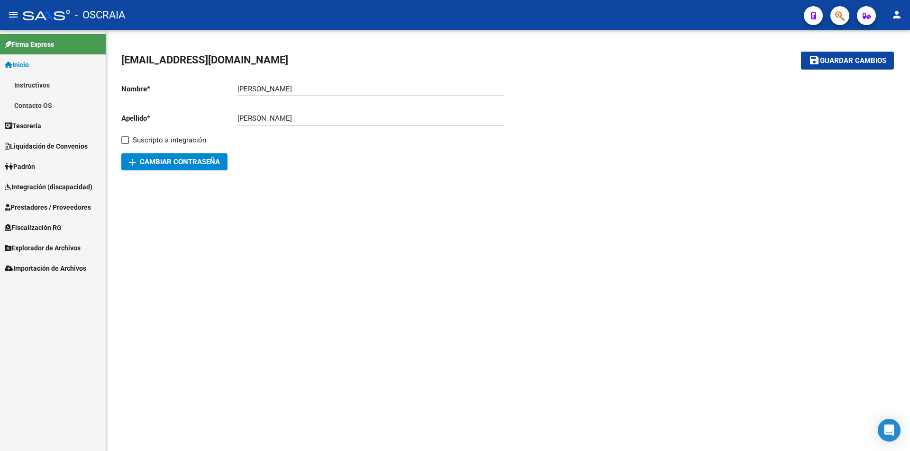
click at [41, 169] on link "Padrón" at bounding box center [53, 166] width 106 height 20
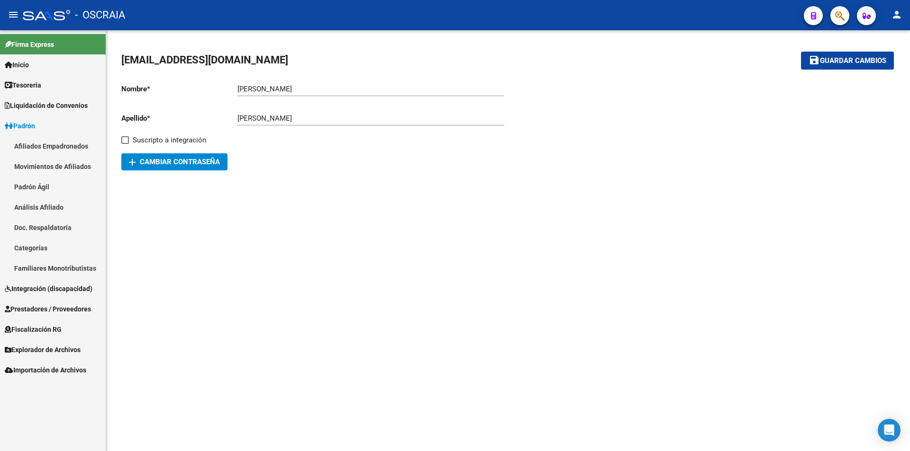
click at [74, 309] on span "Prestadores / Proveedores" at bounding box center [48, 309] width 86 height 10
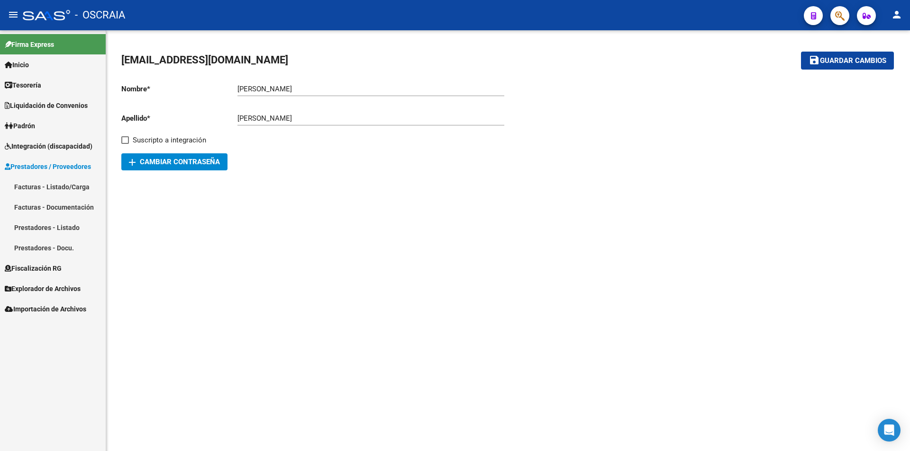
click at [47, 189] on link "Facturas - Listado/Carga" at bounding box center [53, 187] width 106 height 20
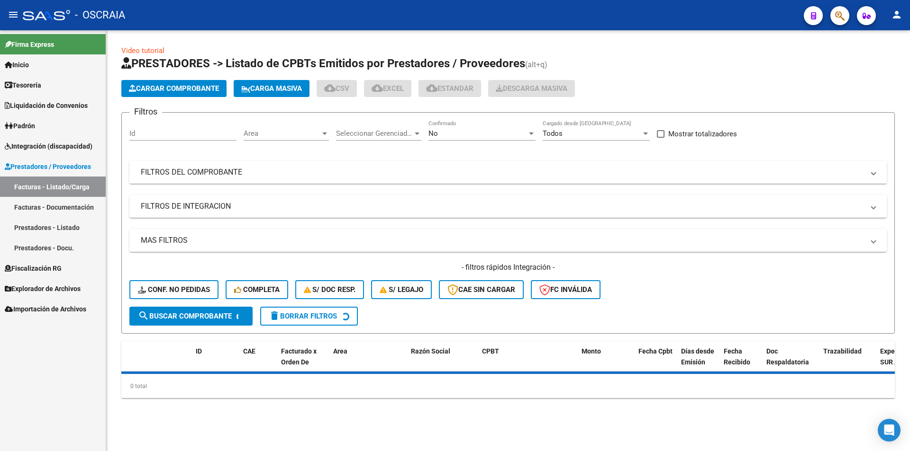
click at [45, 234] on link "Prestadores - Listado" at bounding box center [53, 227] width 106 height 20
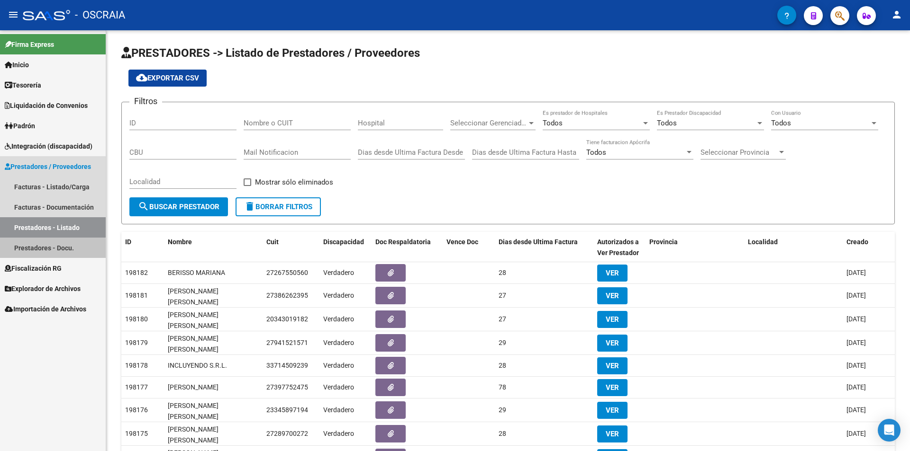
click at [47, 252] on link "Prestadores - Docu." at bounding box center [53, 248] width 106 height 20
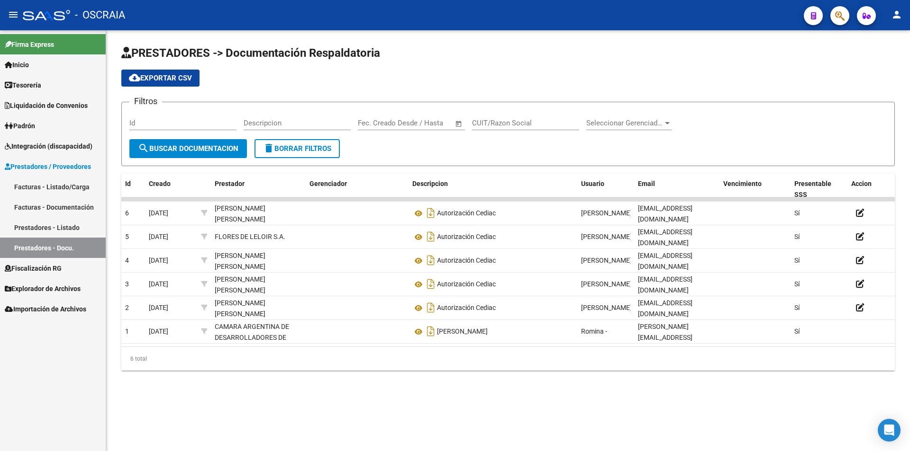
click at [503, 122] on input "CUIT/Razon Social" at bounding box center [525, 123] width 107 height 9
click at [503, 115] on div "Seleccionar Gerenciador Seleccionar Gerenciador" at bounding box center [628, 120] width 85 height 20
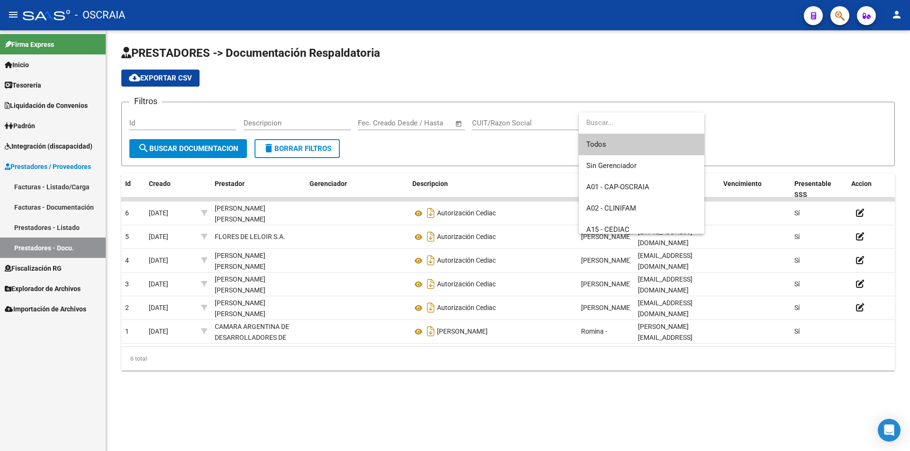
click at [503, 116] on input "dropdown search" at bounding box center [641, 122] width 126 height 21
click at [55, 150] on div at bounding box center [455, 225] width 910 height 451
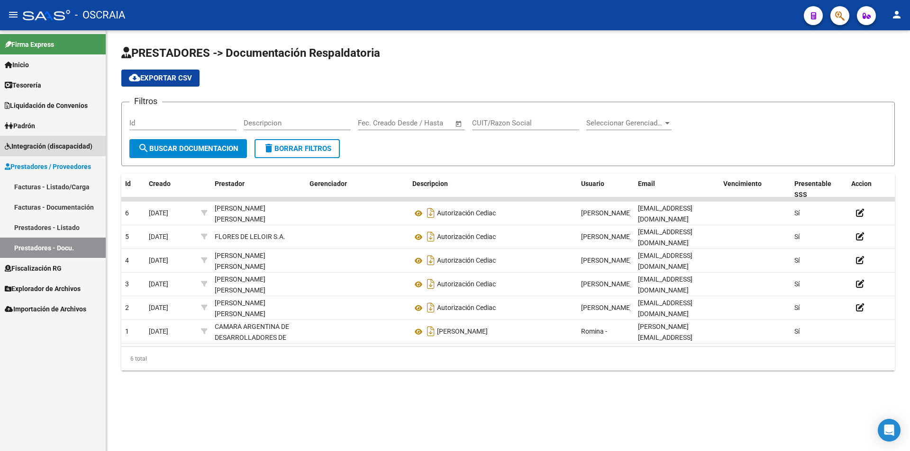
click at [55, 150] on span "Integración (discapacidad)" at bounding box center [49, 146] width 88 height 10
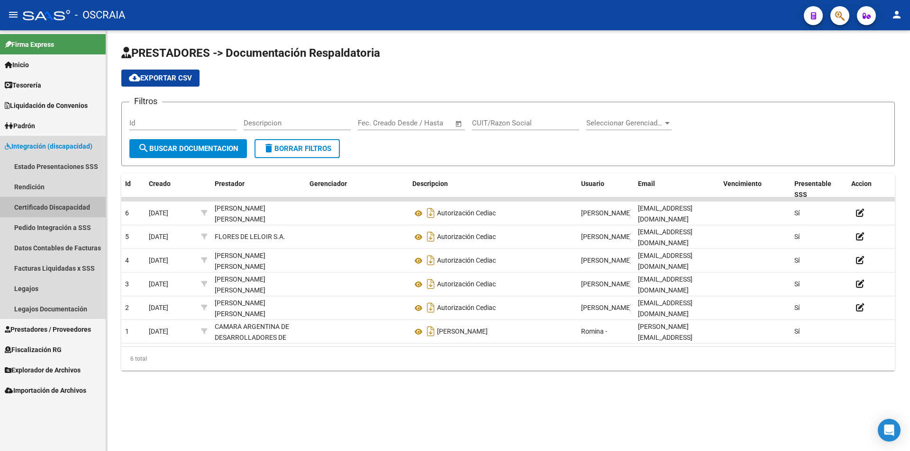
click at [82, 206] on link "Certificado Discapacidad" at bounding box center [53, 207] width 106 height 20
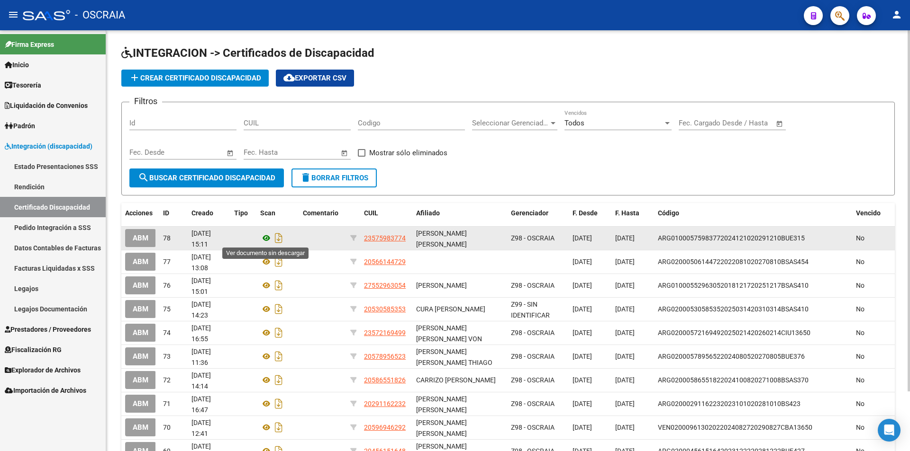
click at [263, 239] on icon at bounding box center [266, 238] width 12 height 11
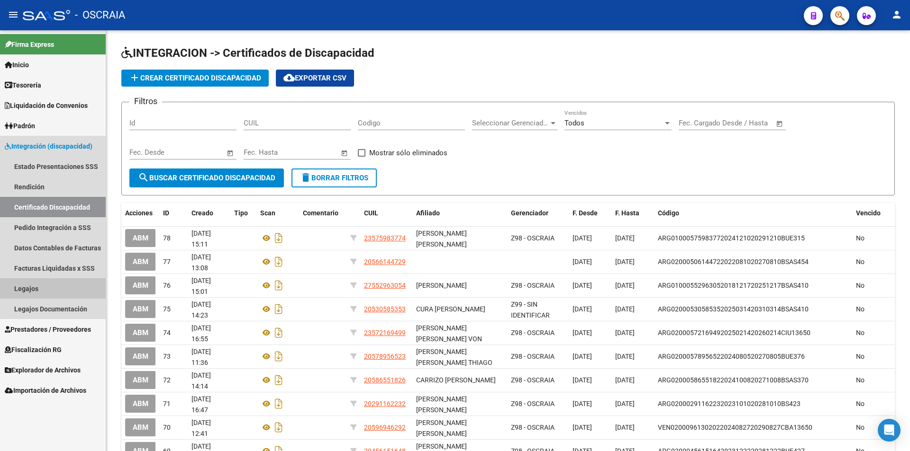
click at [60, 294] on link "Legajos" at bounding box center [53, 289] width 106 height 20
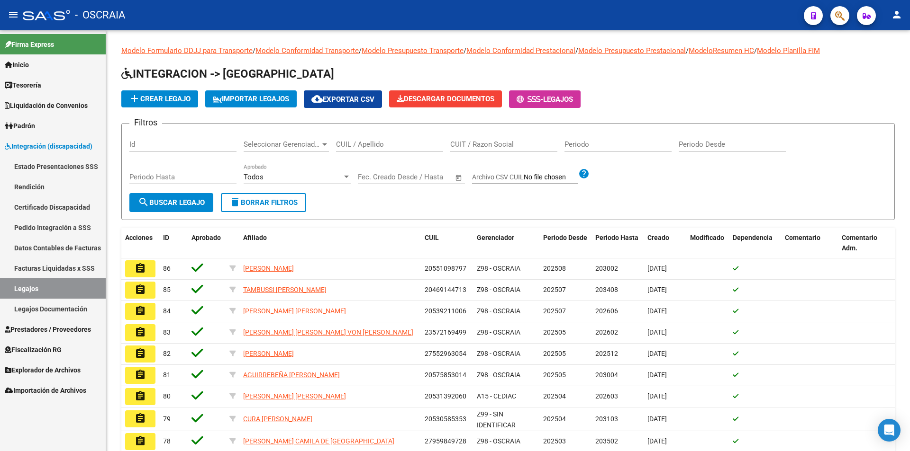
click at [59, 306] on link "Legajos Documentación" at bounding box center [53, 309] width 106 height 20
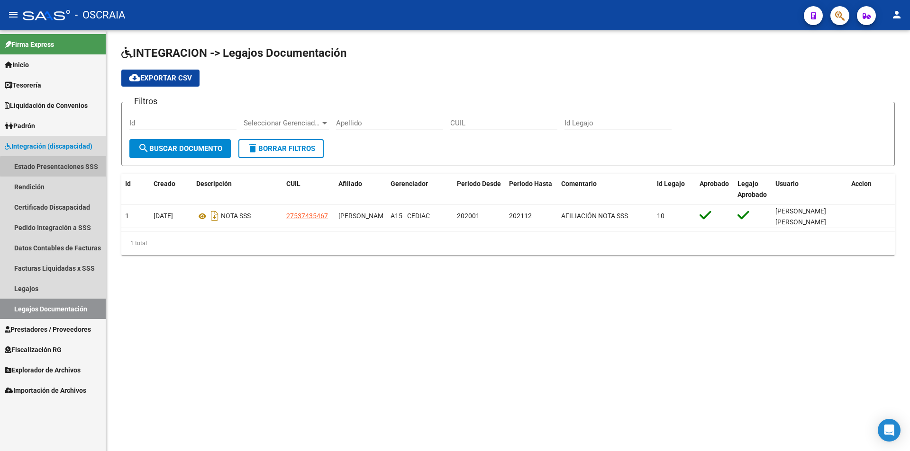
click at [82, 167] on link "Estado Presentaciones SSS" at bounding box center [53, 166] width 106 height 20
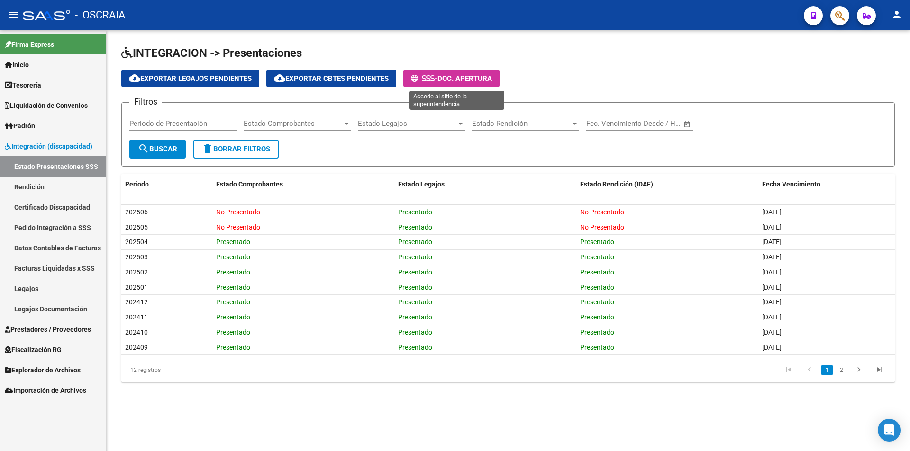
click at [437, 81] on span "-" at bounding box center [424, 78] width 27 height 9
